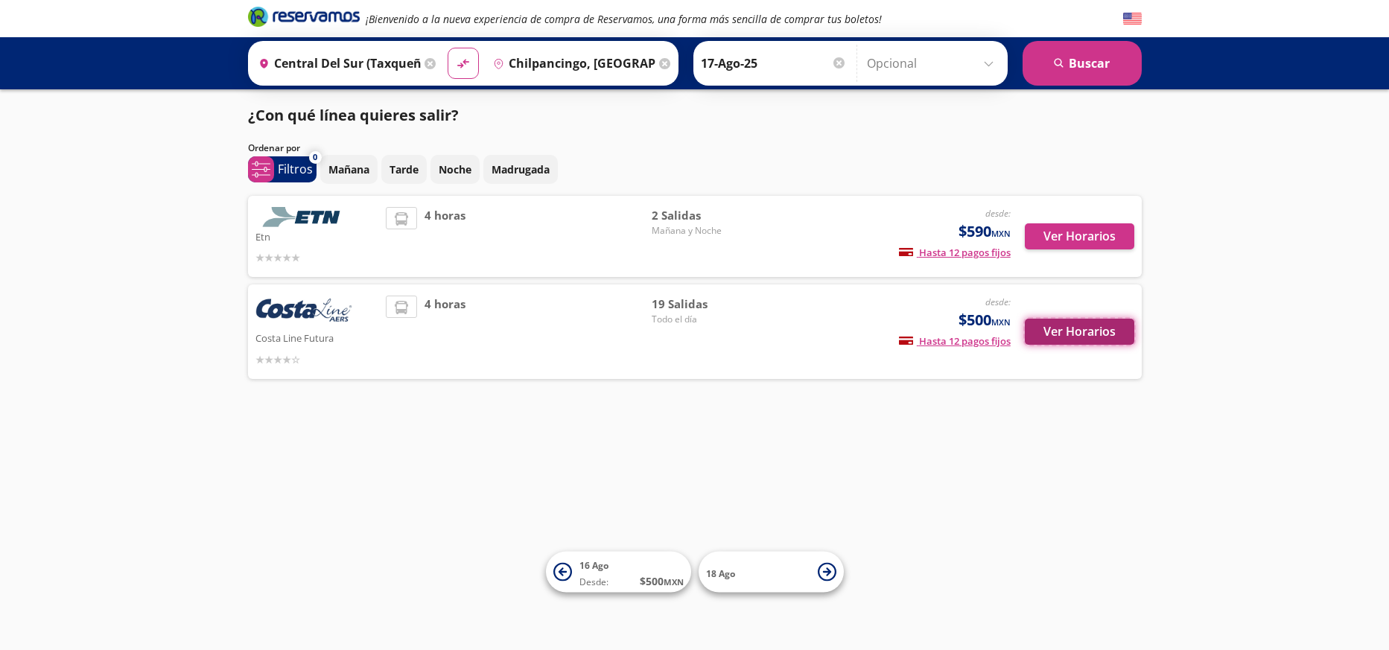
click at [1066, 331] on button "Ver Horarios" at bounding box center [1079, 332] width 109 height 26
click at [1089, 235] on button "Ver Horarios" at bounding box center [1079, 236] width 109 height 26
